Goal: Information Seeking & Learning: Find specific fact

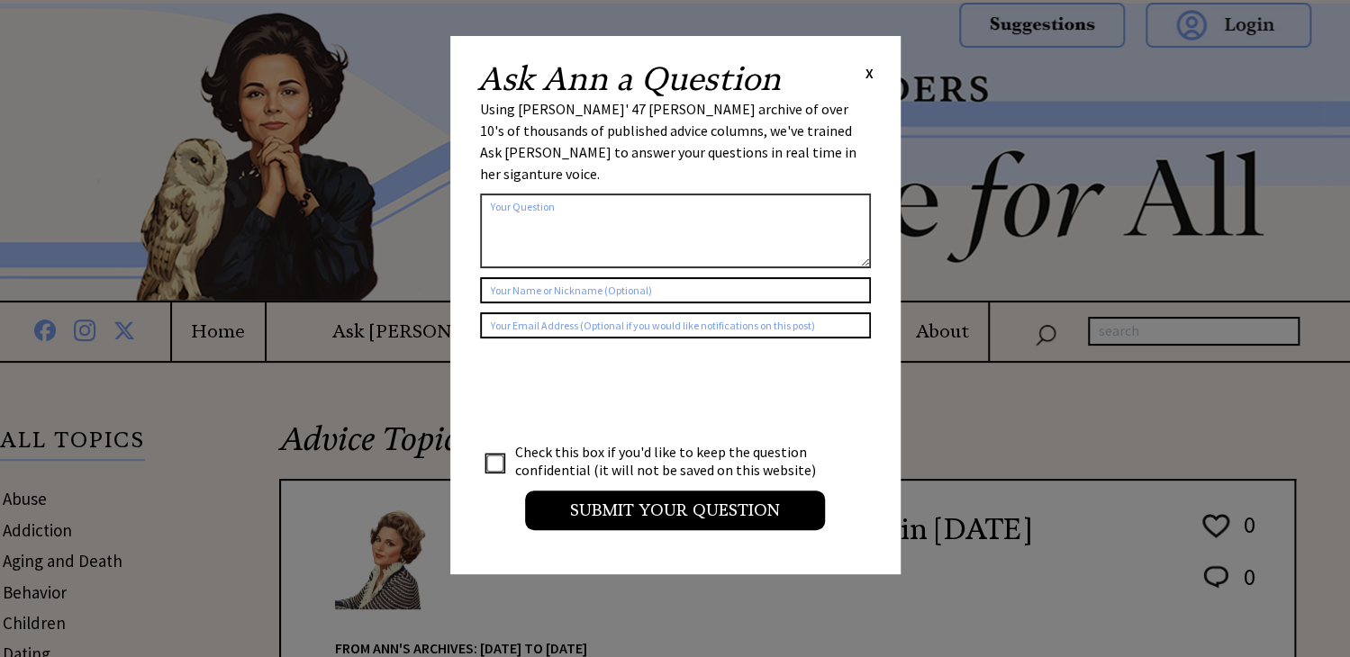
click at [868, 77] on span "X" at bounding box center [869, 73] width 8 height 18
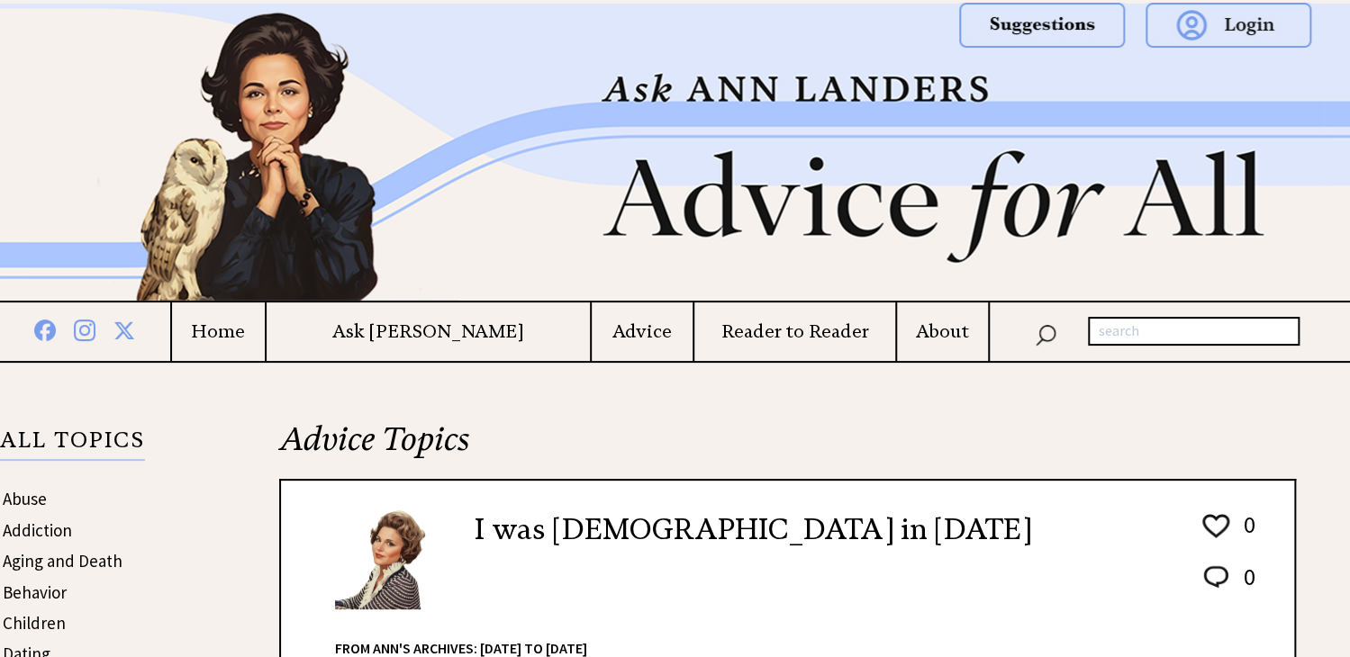
click at [1179, 324] on input "text" at bounding box center [1194, 331] width 212 height 29
type input "abuse"
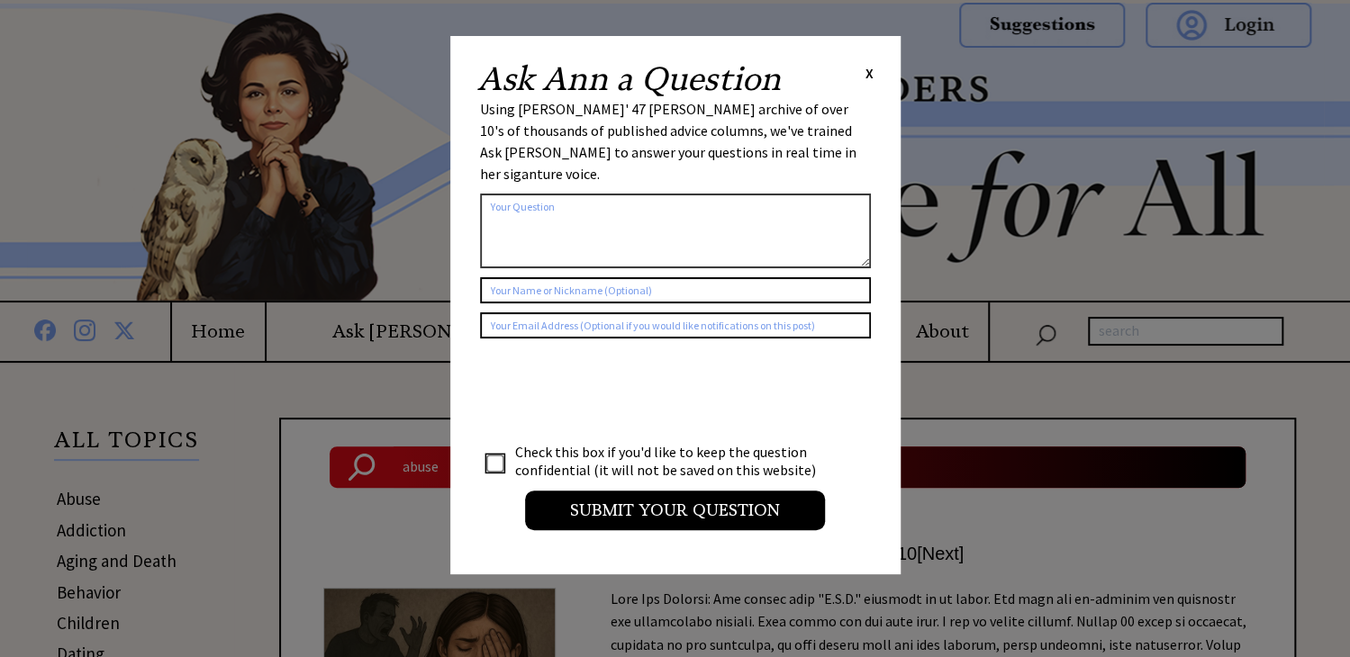
click at [866, 75] on span "X" at bounding box center [869, 73] width 8 height 18
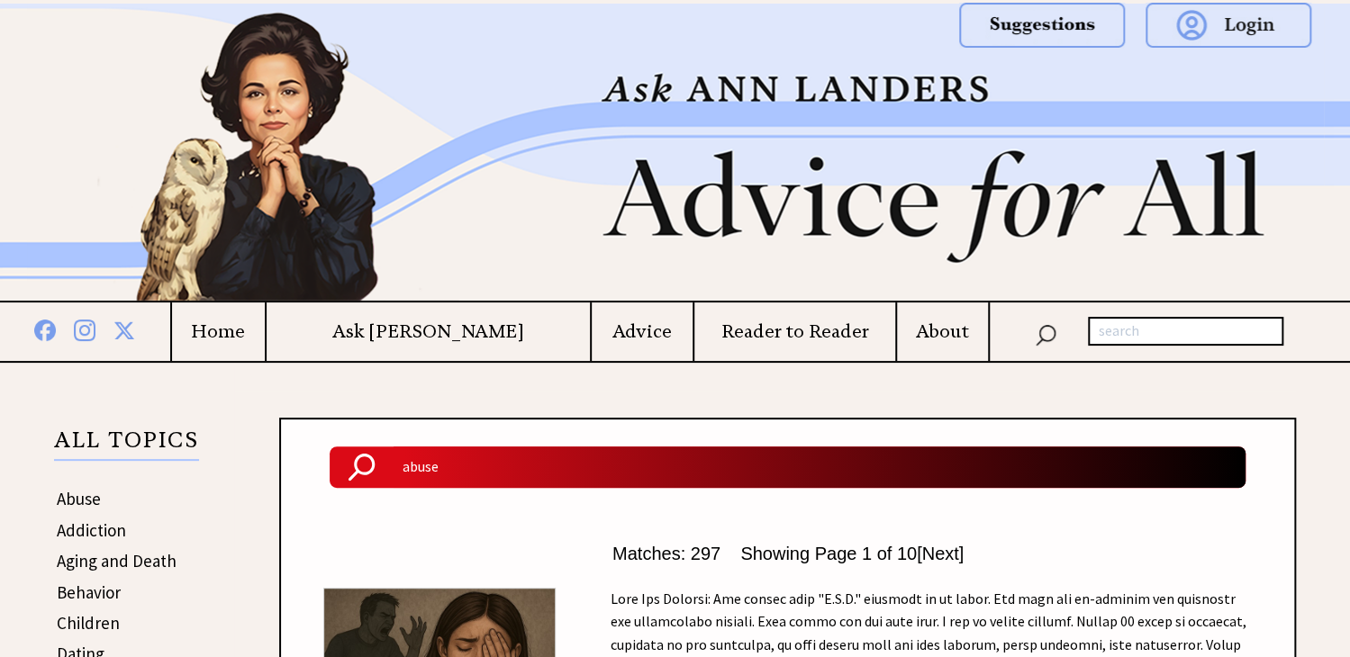
click at [265, 331] on h4 "Home" at bounding box center [218, 332] width 93 height 23
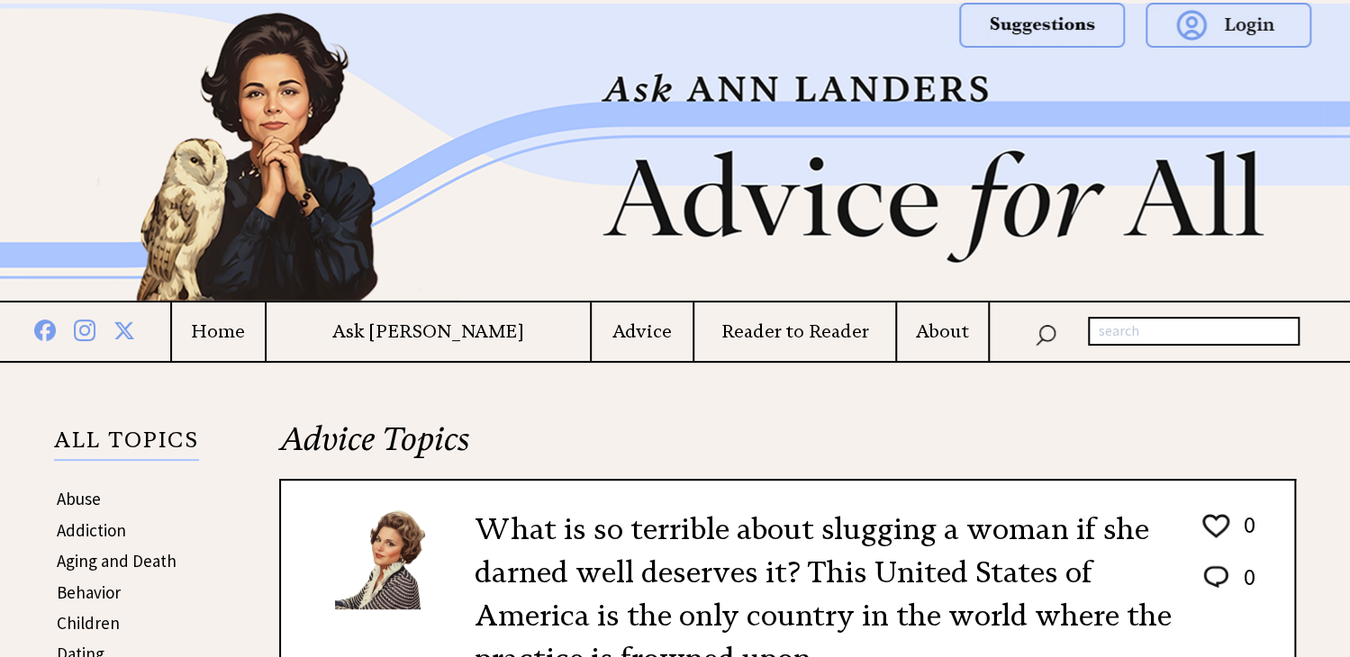
click at [531, 42] on div at bounding box center [675, 33] width 1350 height 67
